Goal: Task Accomplishment & Management: Manage account settings

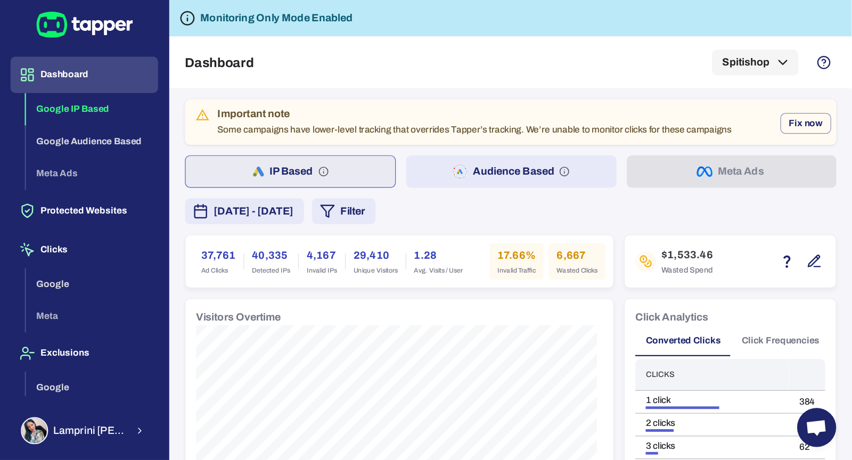
scroll to position [28, 0]
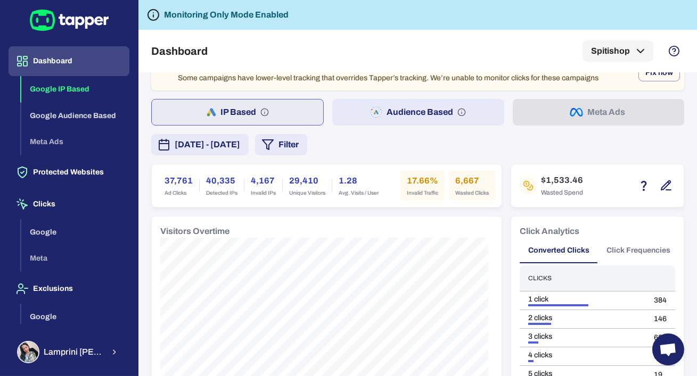
click at [207, 146] on span "[DATE] - [DATE]" at bounding box center [207, 144] width 65 height 13
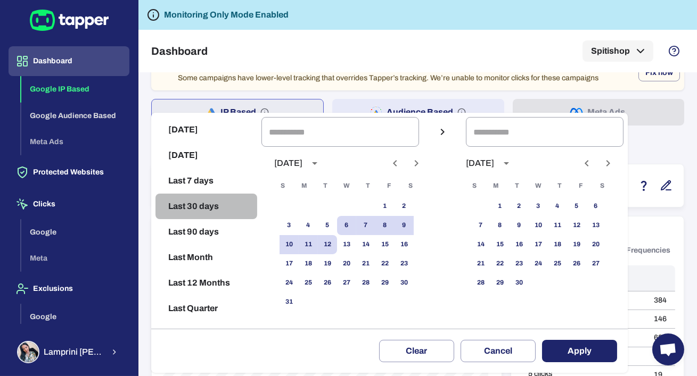
click at [219, 210] on button "Last 30 days" at bounding box center [206, 207] width 102 height 26
type input "**********"
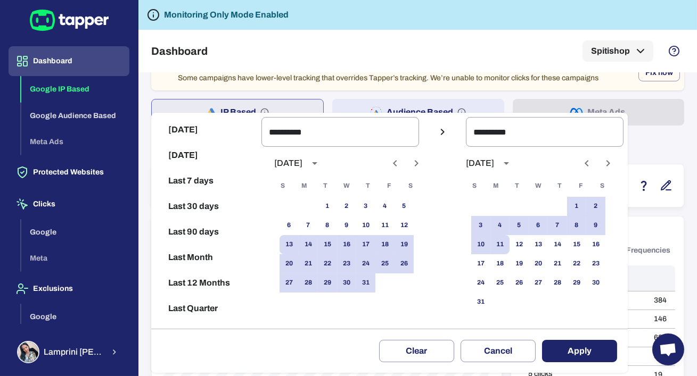
click at [416, 98] on div at bounding box center [348, 188] width 697 height 376
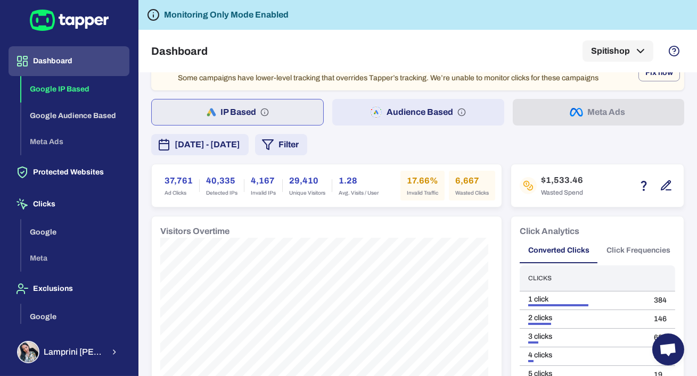
click at [415, 121] on div "**********" at bounding box center [348, 188] width 697 height 376
click at [416, 115] on button "Audience Based" at bounding box center [417, 112] width 171 height 27
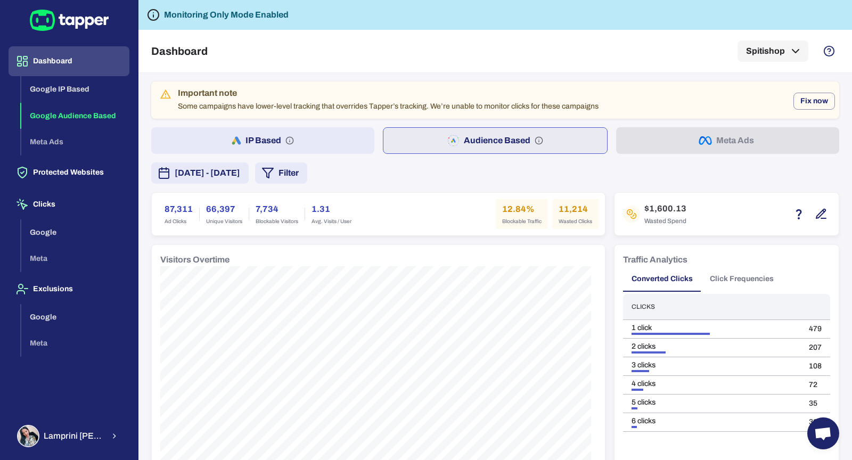
click at [240, 169] on span "[DATE] - [DATE]" at bounding box center [207, 173] width 65 height 13
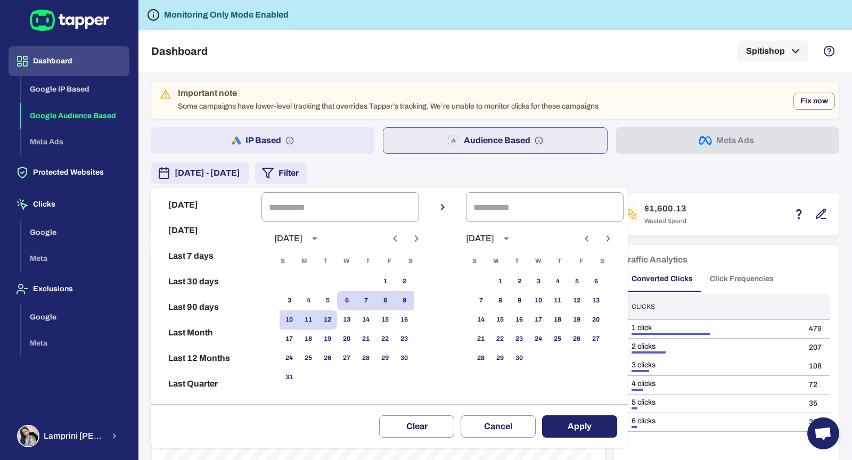
click at [218, 273] on button "Last 30 days" at bounding box center [206, 282] width 102 height 26
type input "**********"
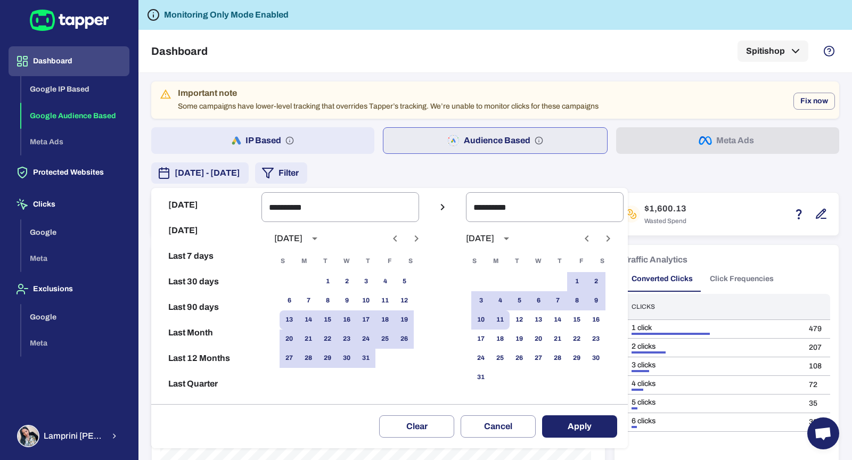
click at [564, 376] on button "Apply" at bounding box center [579, 426] width 75 height 22
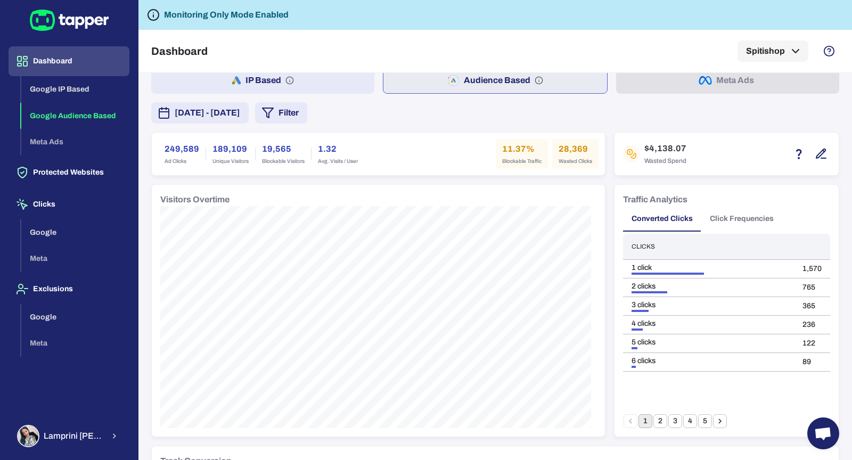
scroll to position [42, 0]
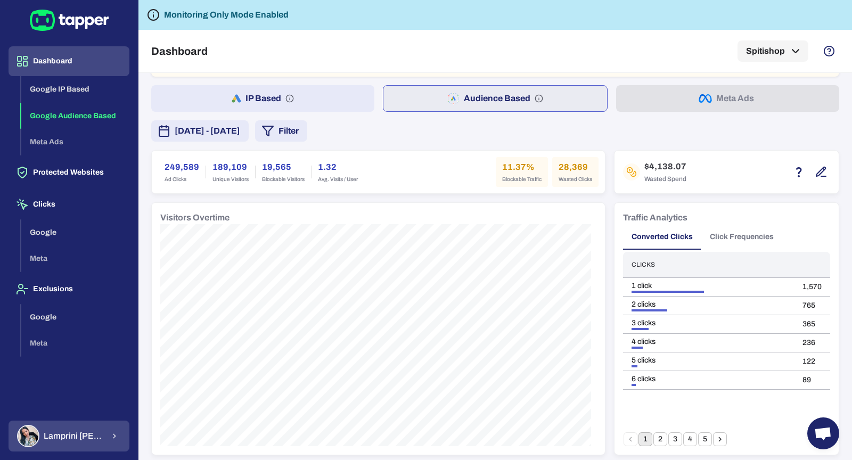
click at [108, 376] on button "[PERSON_NAME]" at bounding box center [69, 435] width 121 height 31
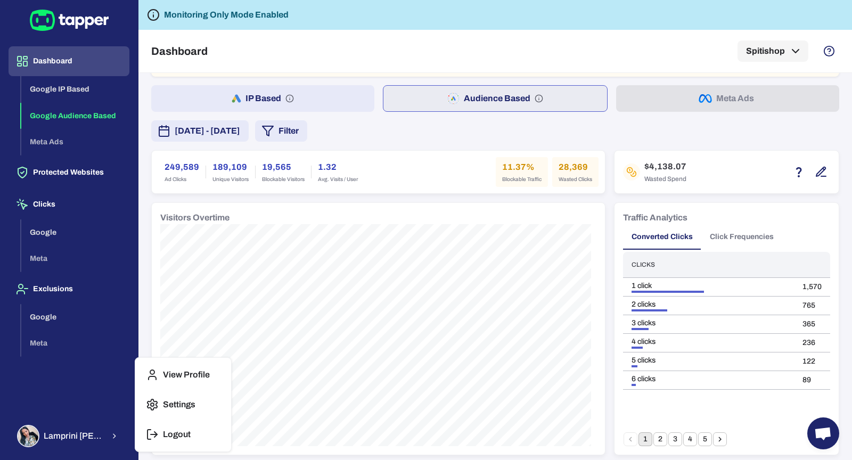
click at [143, 376] on button "Logout" at bounding box center [182, 435] width 87 height 26
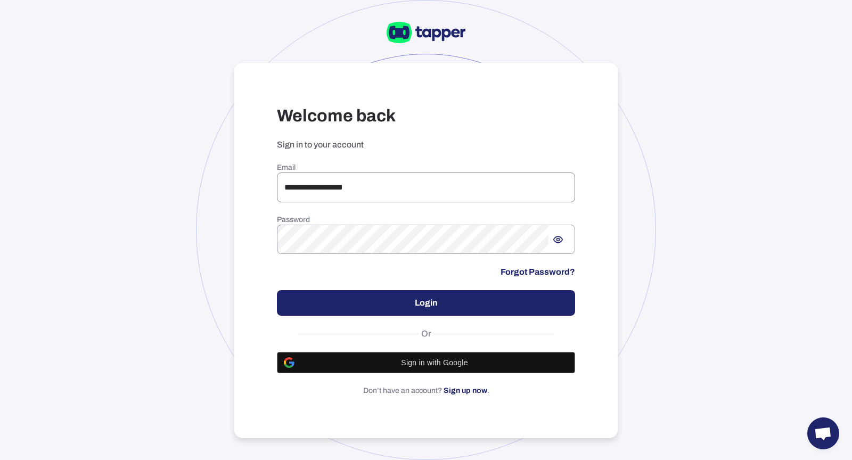
click at [350, 177] on input "**********" at bounding box center [426, 187] width 298 height 30
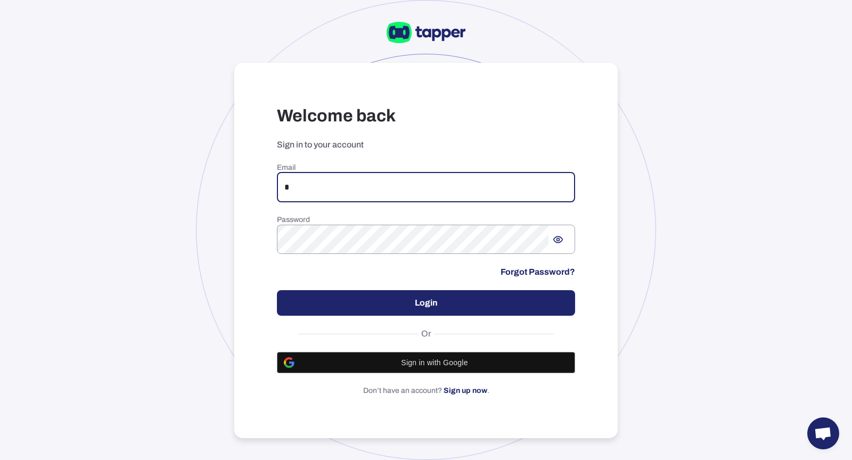
click at [419, 187] on input "*" at bounding box center [426, 187] width 298 height 30
type input "**********"
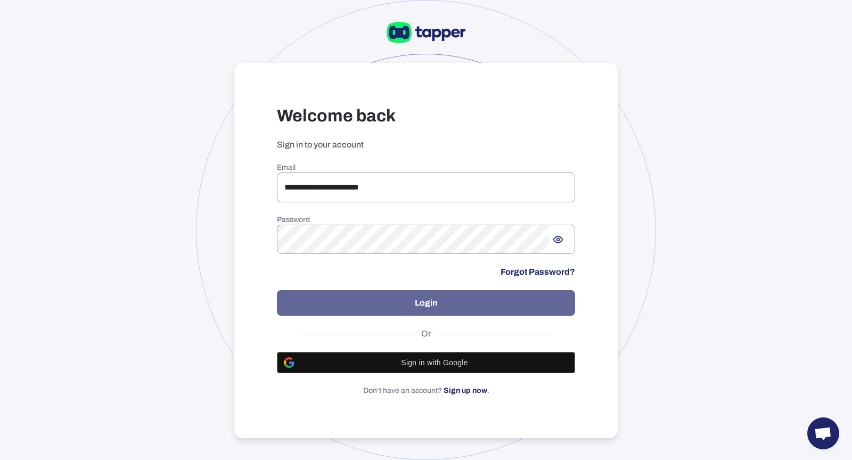
click at [395, 313] on button "Login" at bounding box center [426, 303] width 298 height 26
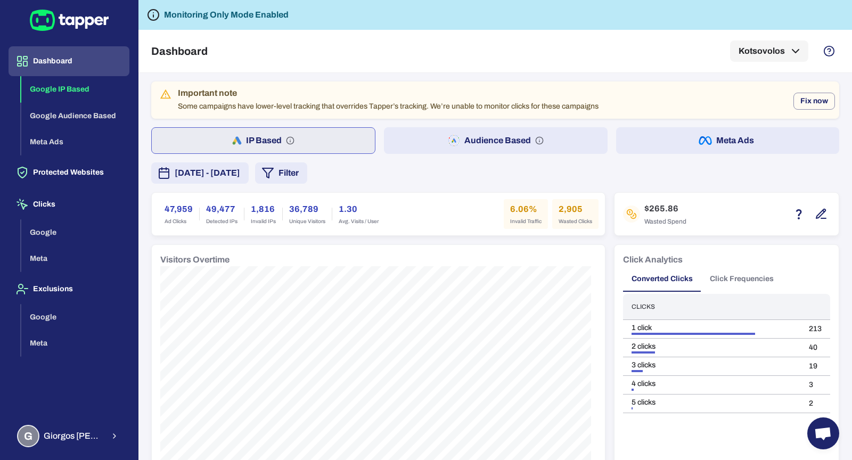
click at [428, 144] on button "Audience Based" at bounding box center [495, 140] width 223 height 27
click at [663, 132] on button "Meta Ads" at bounding box center [727, 140] width 223 height 27
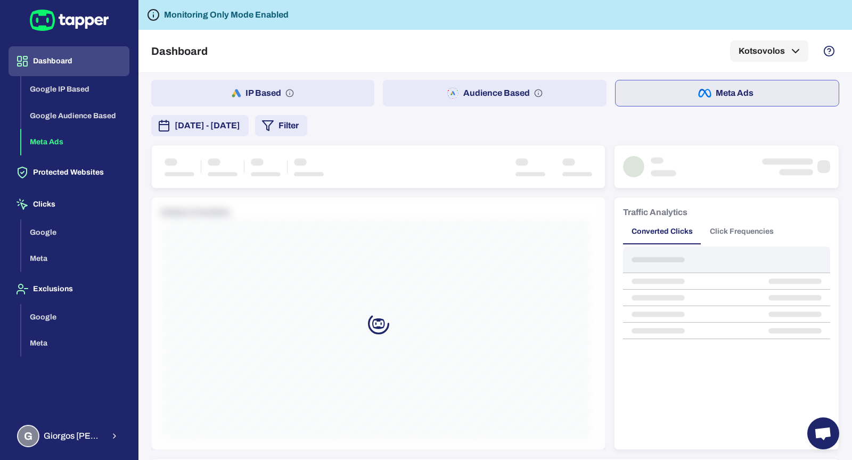
scroll to position [2, 0]
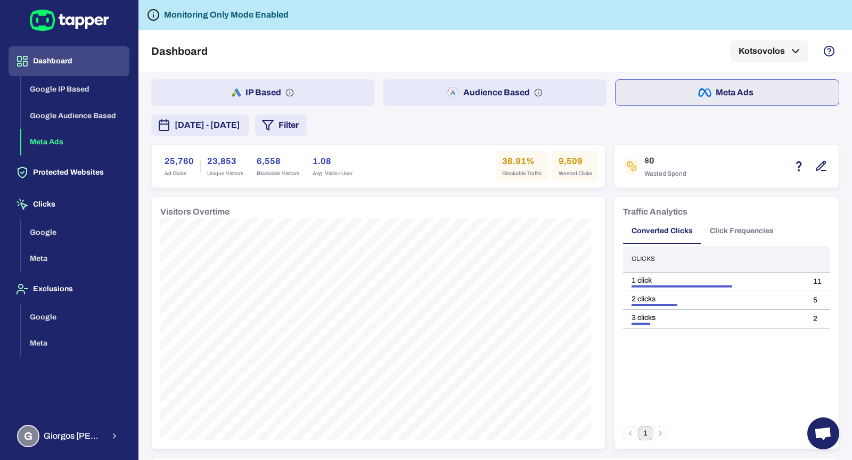
click at [502, 89] on button "Audience Based" at bounding box center [494, 92] width 223 height 27
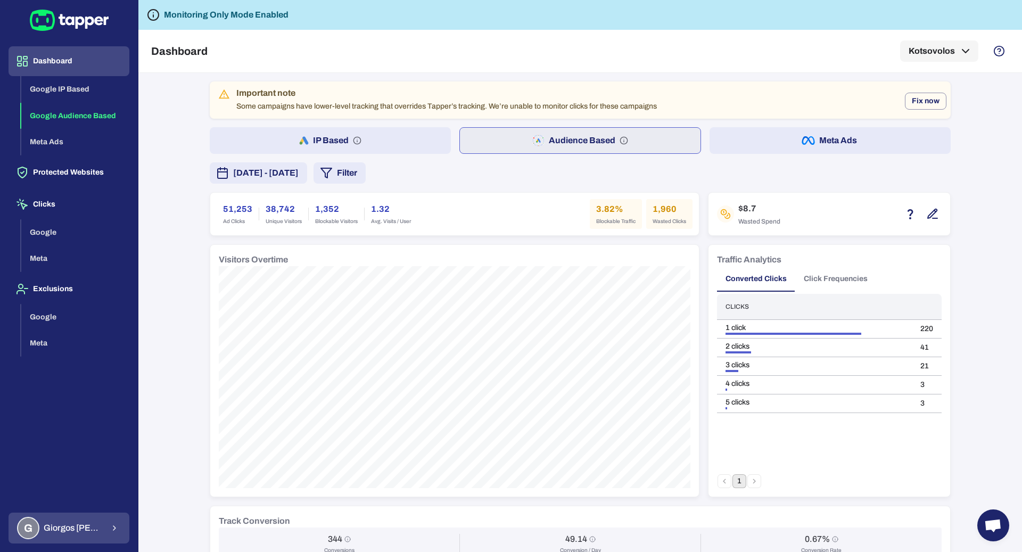
click at [70, 459] on button "G Giorgos Alexakis" at bounding box center [69, 528] width 121 height 31
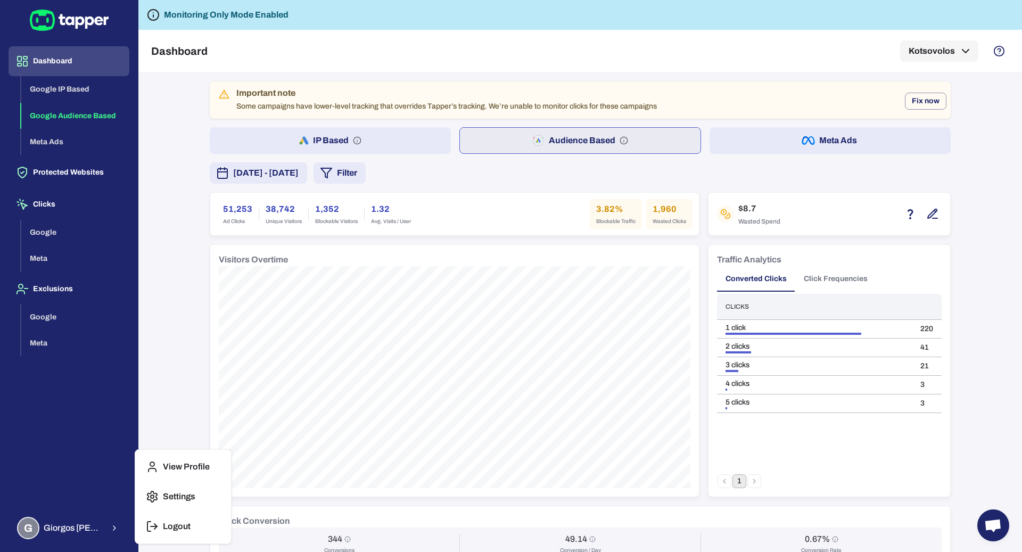
click at [160, 459] on button "Logout" at bounding box center [182, 527] width 87 height 26
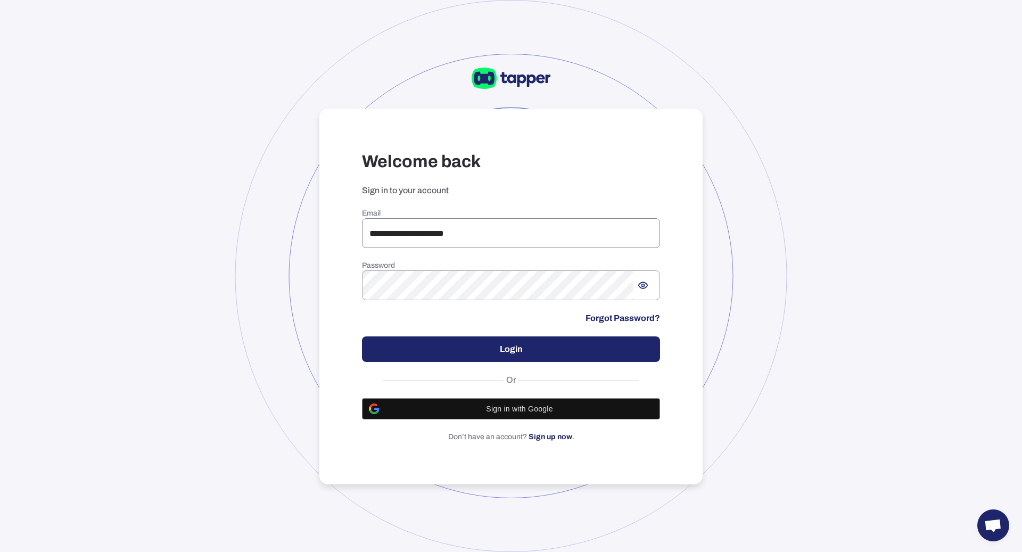
click at [434, 228] on input "**********" at bounding box center [511, 233] width 298 height 30
click at [431, 239] on input "**********" at bounding box center [511, 233] width 298 height 30
type input "**********"
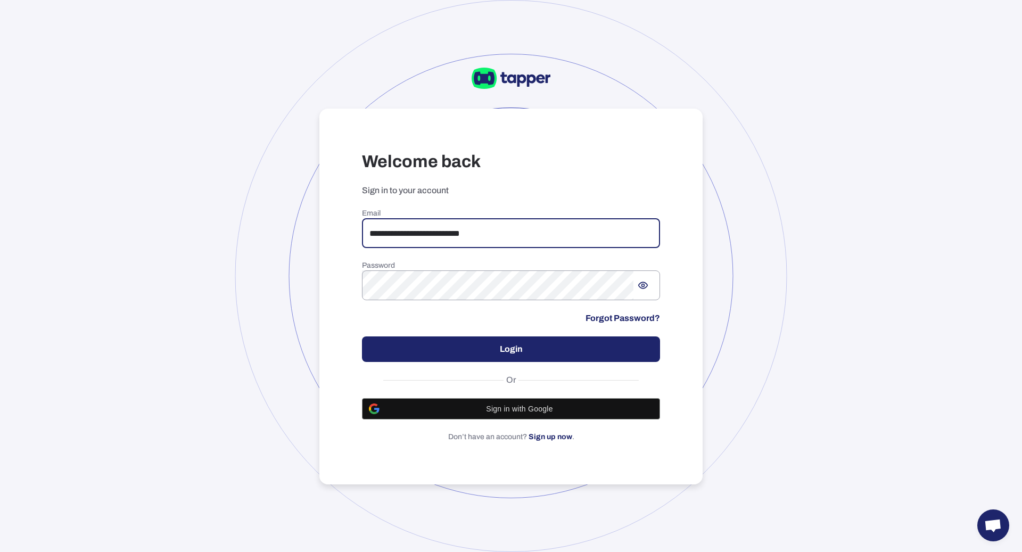
click at [470, 345] on button "Login" at bounding box center [511, 349] width 298 height 26
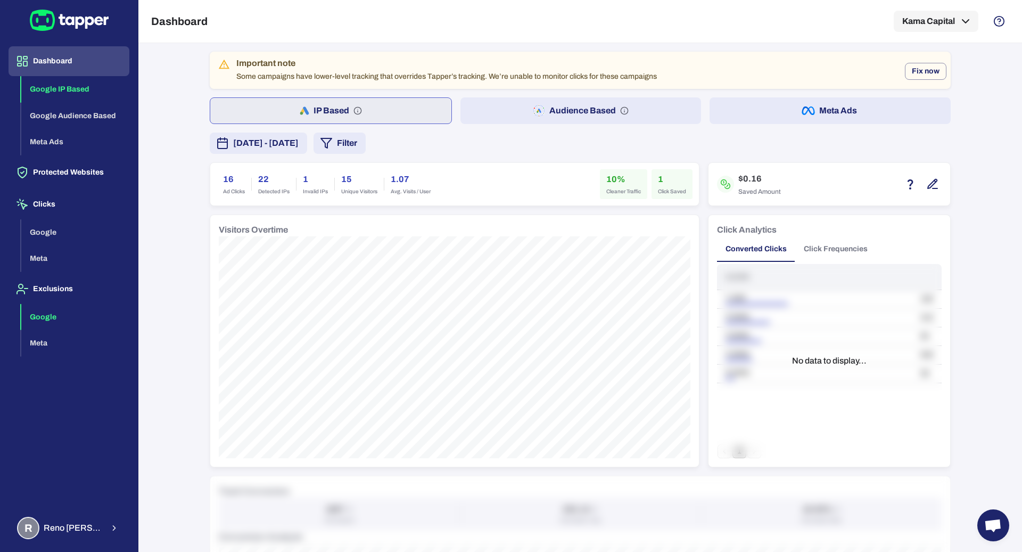
click at [68, 314] on button "Google" at bounding box center [75, 317] width 108 height 27
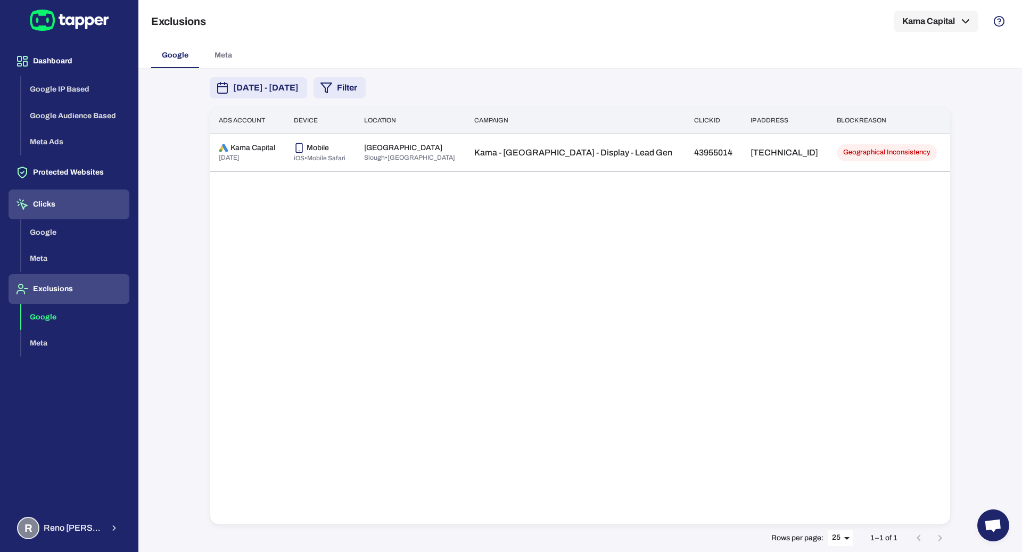
click at [51, 217] on button "Clicks" at bounding box center [69, 204] width 121 height 30
click at [54, 233] on button "Google" at bounding box center [75, 232] width 108 height 27
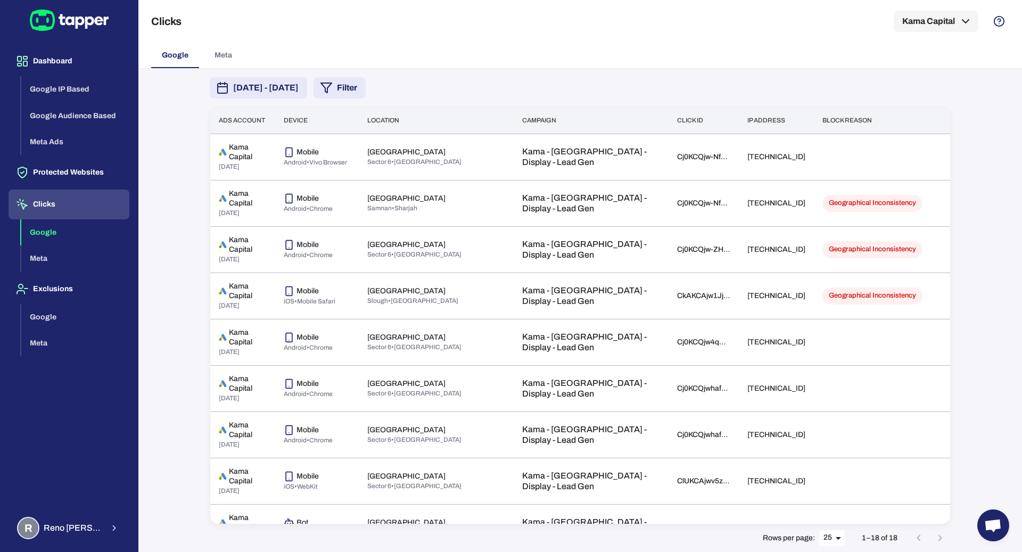
click at [366, 82] on button "Filter" at bounding box center [339, 87] width 52 height 21
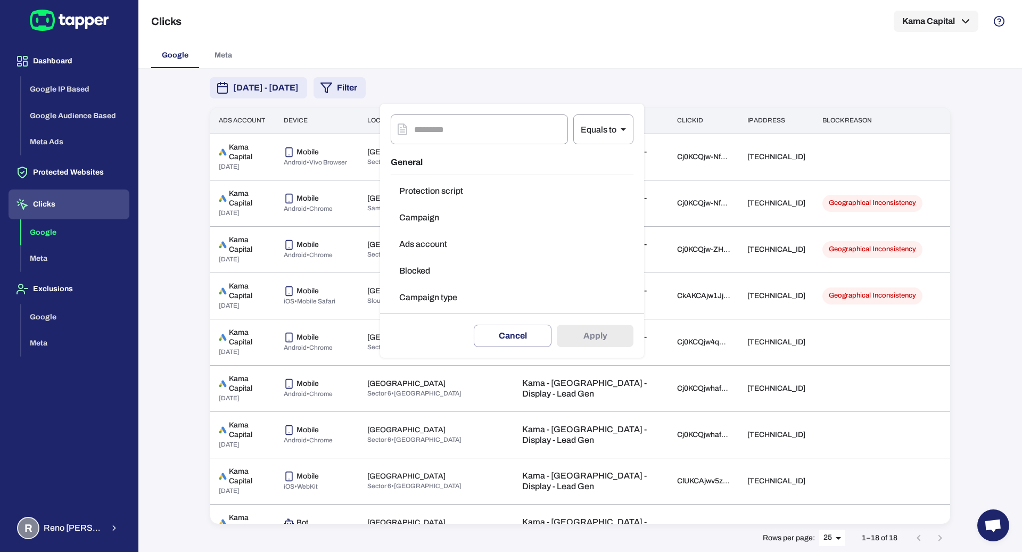
click at [447, 271] on button "Blocked" at bounding box center [512, 270] width 243 height 21
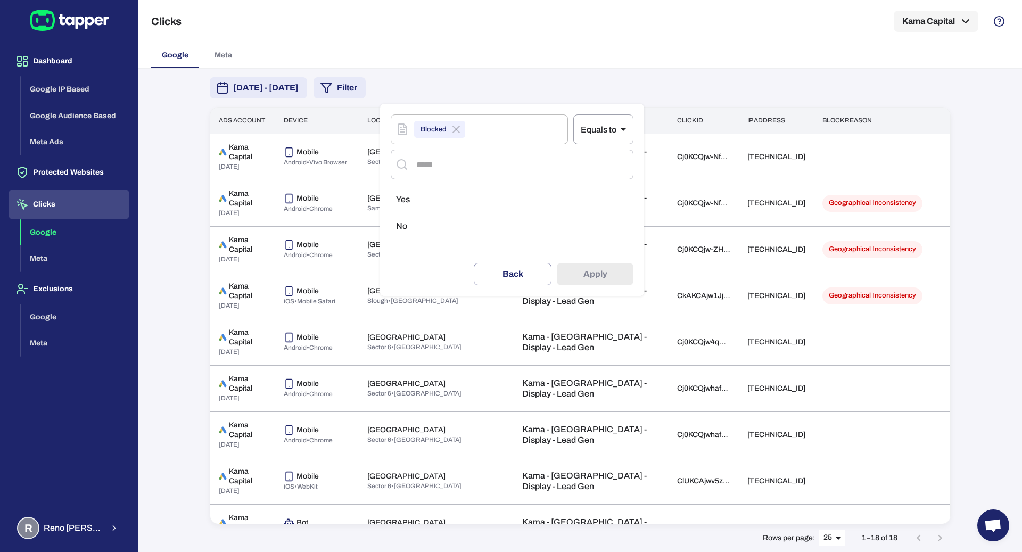
click at [484, 207] on li "Yes" at bounding box center [512, 199] width 243 height 21
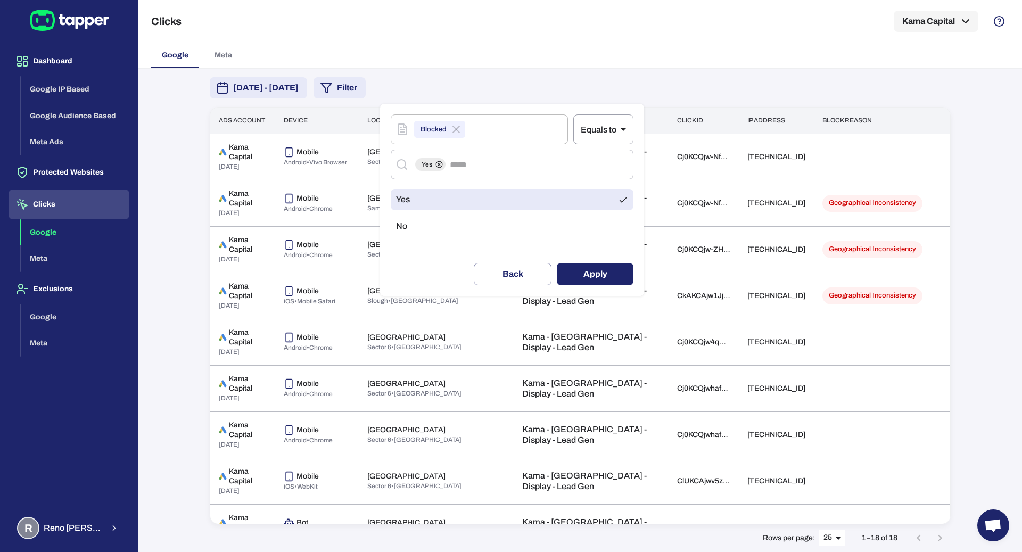
click at [597, 281] on button "Apply" at bounding box center [595, 274] width 77 height 22
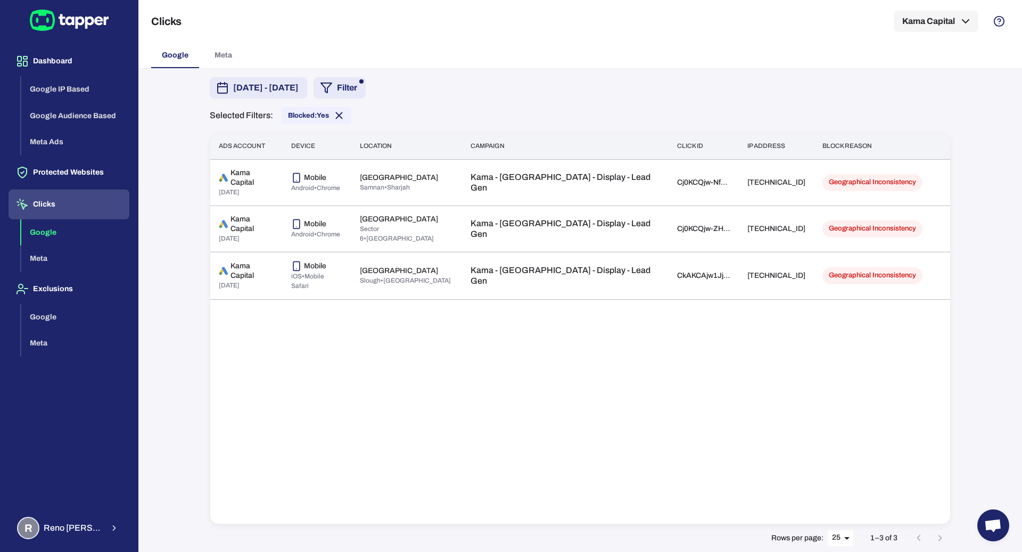
click at [299, 88] on span "[DATE] - [DATE]" at bounding box center [265, 87] width 65 height 13
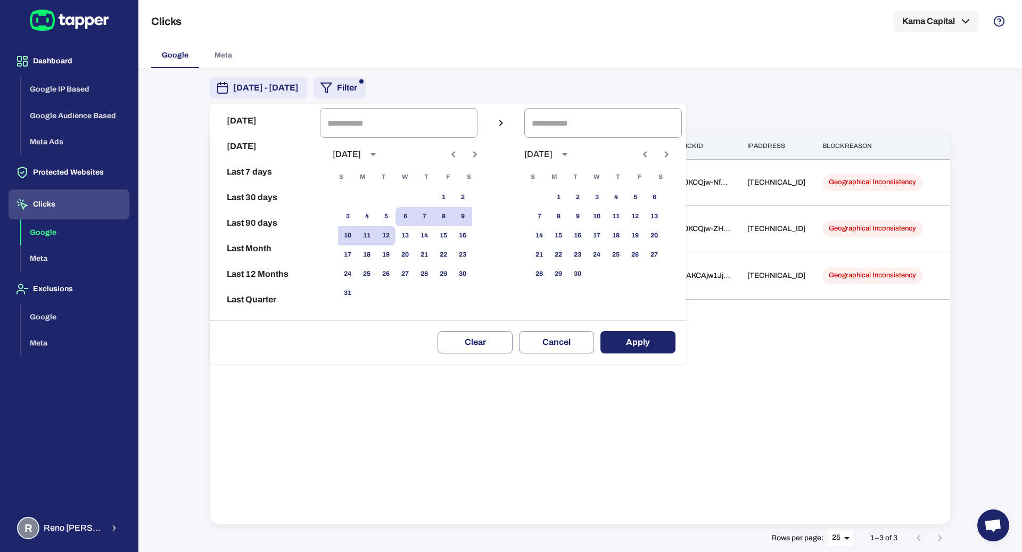
click at [260, 194] on button "Last 30 days" at bounding box center [265, 198] width 102 height 26
type input "**********"
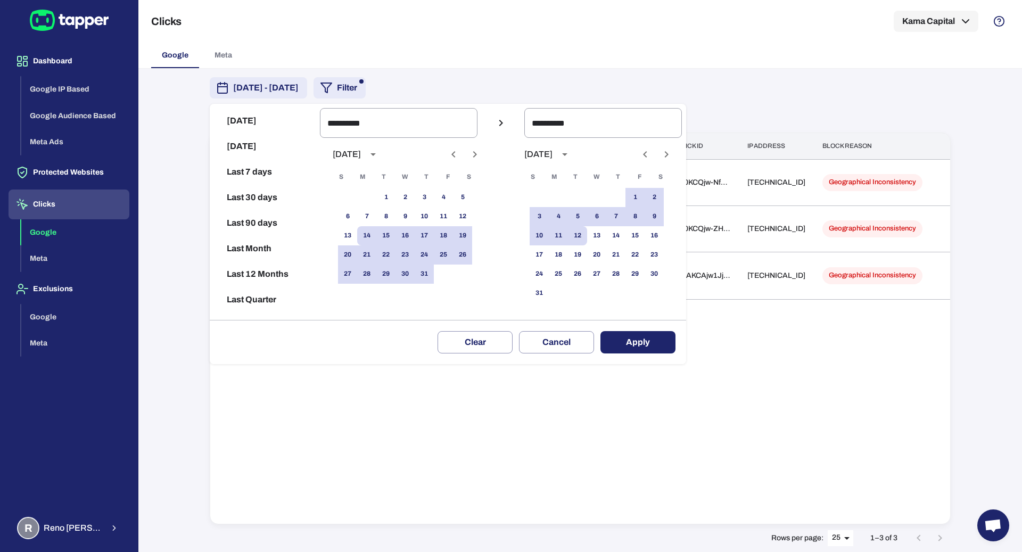
click at [639, 341] on button "Apply" at bounding box center [637, 342] width 75 height 22
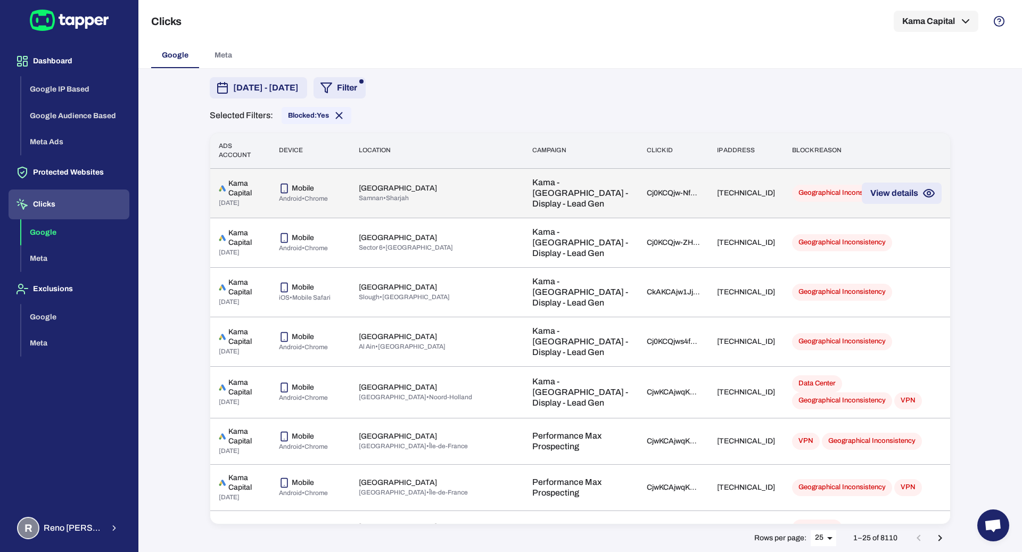
click at [416, 184] on p "United Arab Emirates" at bounding box center [398, 189] width 78 height 10
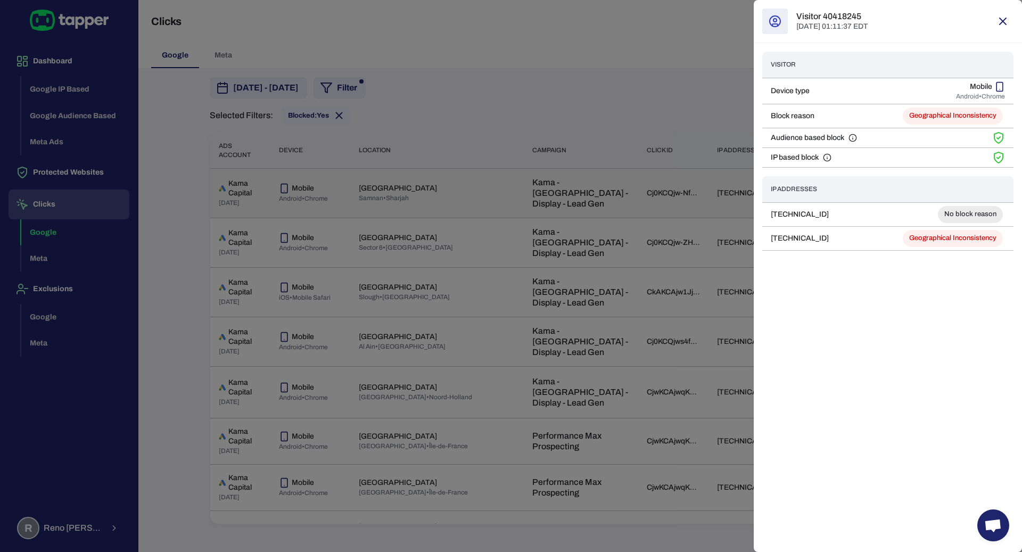
click at [416, 178] on div at bounding box center [511, 276] width 1022 height 552
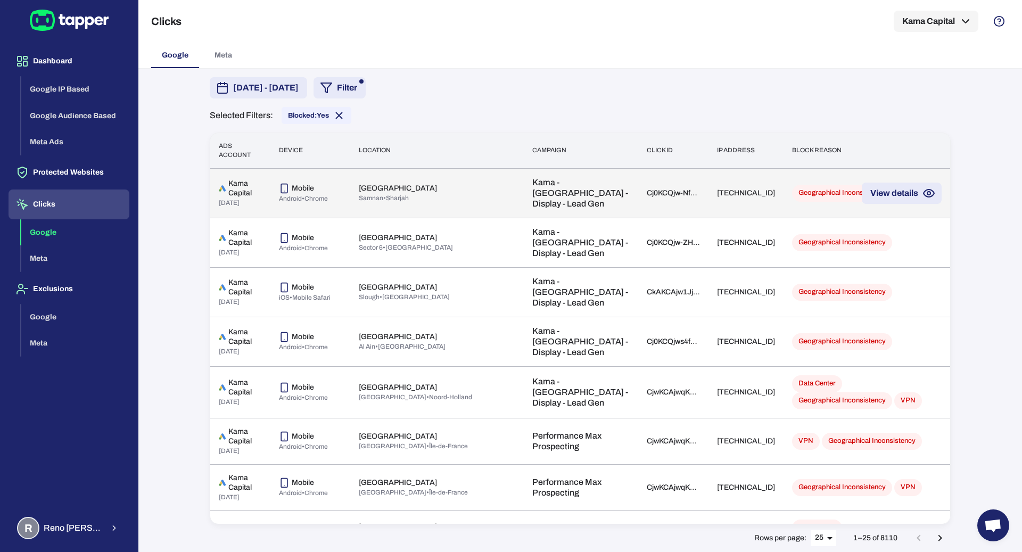
click at [783, 172] on td "Geographical Inconsistency" at bounding box center [858, 192] width 150 height 49
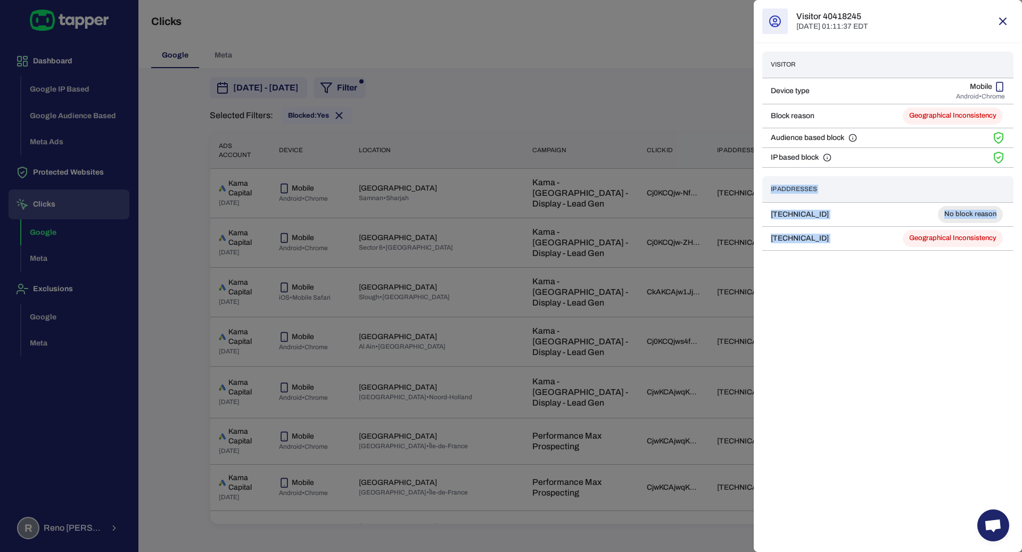
drag, startPoint x: 909, startPoint y: 236, endPoint x: 1021, endPoint y: 240, distance: 112.3
click at [1021, 240] on div "Visitor Device type Mobile Android • Chrome Block reason Geographical Inconsist…" at bounding box center [888, 151] width 268 height 216
copy table "IP Addresses 5.31.226.55 No block reason 34.110.230.182"
click at [574, 184] on div at bounding box center [511, 276] width 1022 height 552
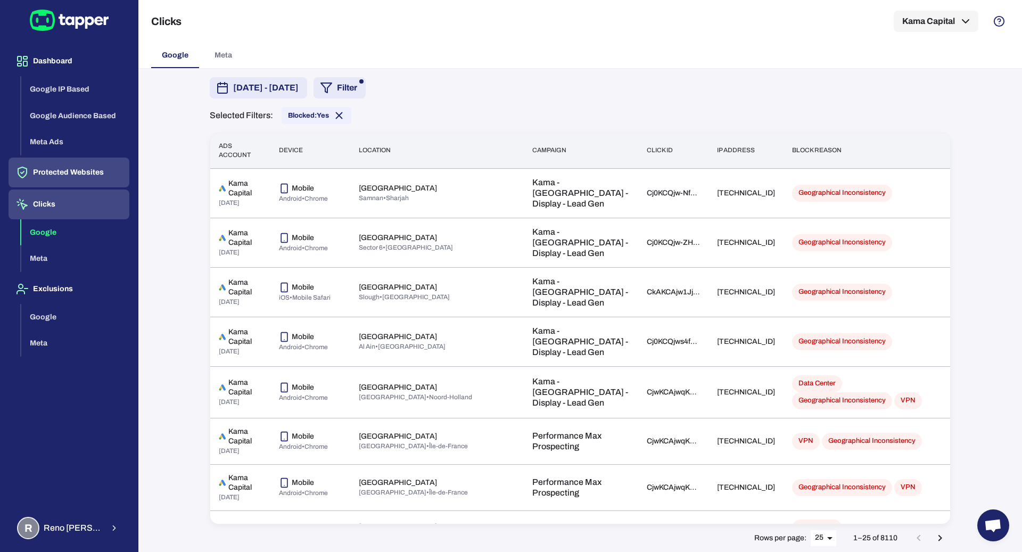
click at [89, 174] on button "Protected Websites" at bounding box center [69, 173] width 121 height 30
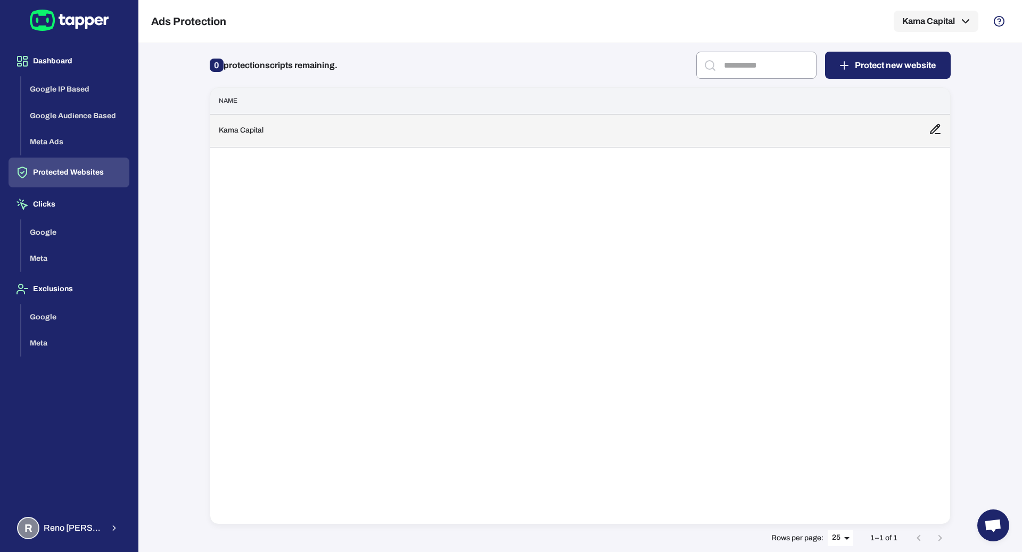
click at [393, 135] on td "Kama Capital" at bounding box center [565, 130] width 710 height 33
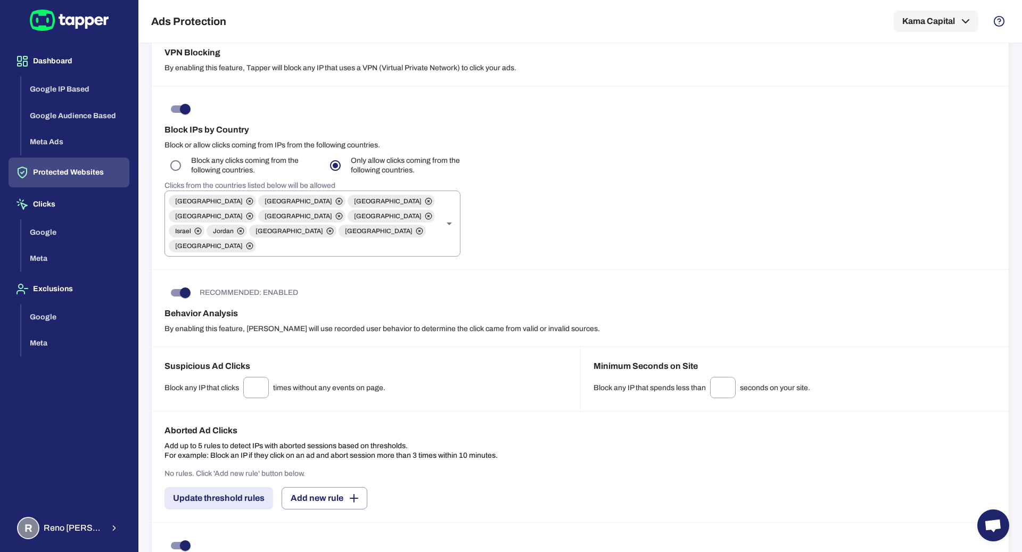
scroll to position [449, 0]
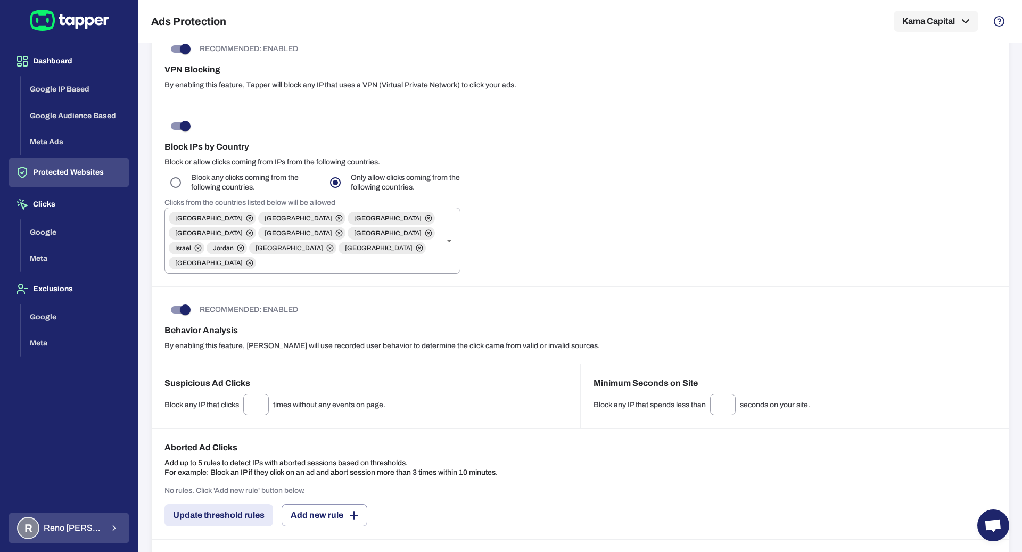
click at [101, 527] on span "Reno Mindemann" at bounding box center [74, 528] width 60 height 11
click at [73, 529] on span "Reno Mindemann" at bounding box center [74, 528] width 60 height 11
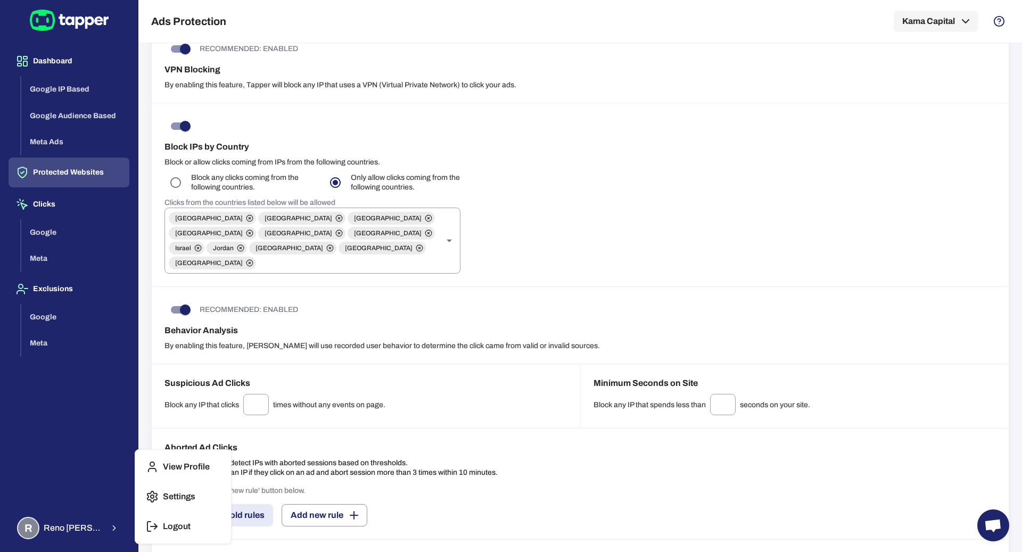
click at [180, 527] on p "Logout" at bounding box center [177, 526] width 28 height 11
